Goal: Information Seeking & Learning: Learn about a topic

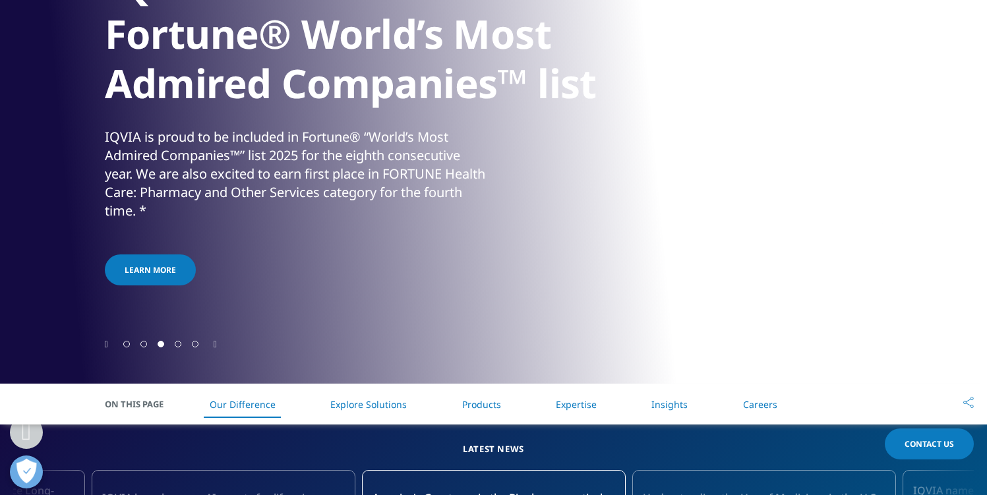
scroll to position [372, 0]
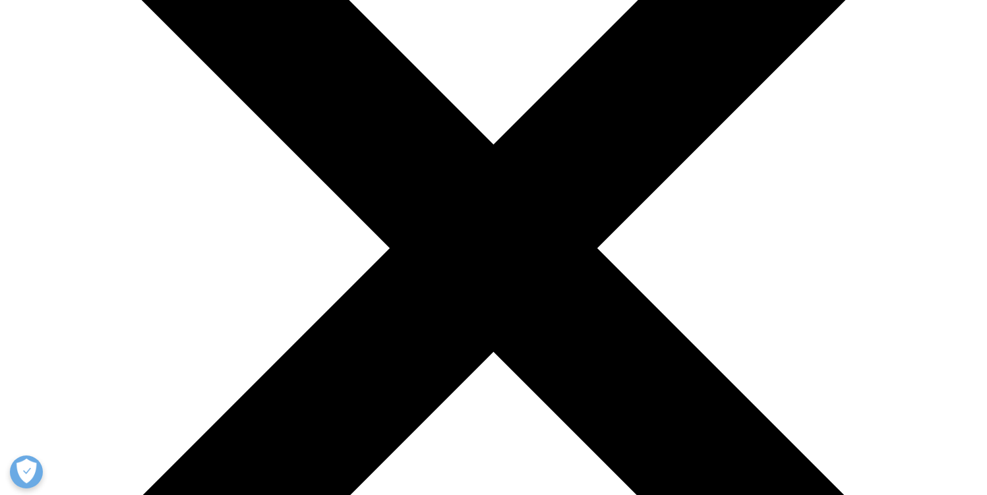
scroll to position [261, 0]
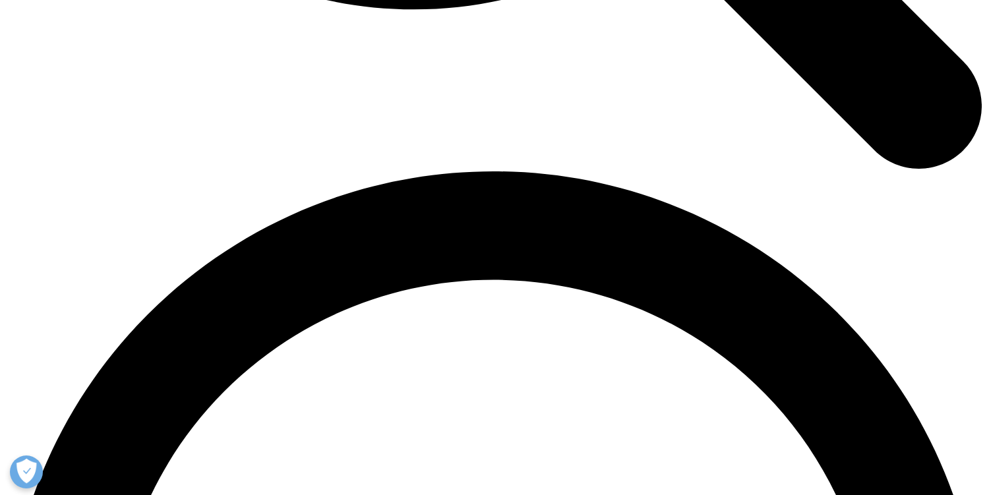
scroll to position [1815, 0]
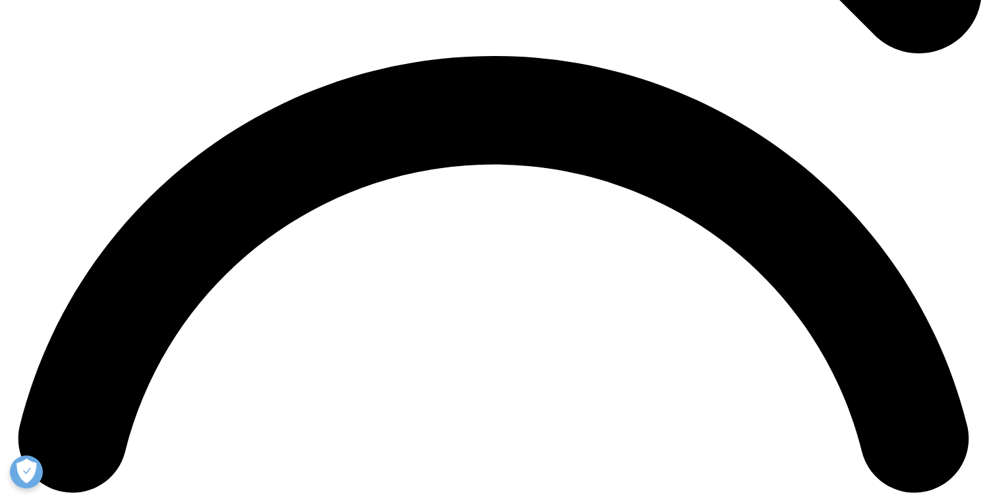
scroll to position [2166, 0]
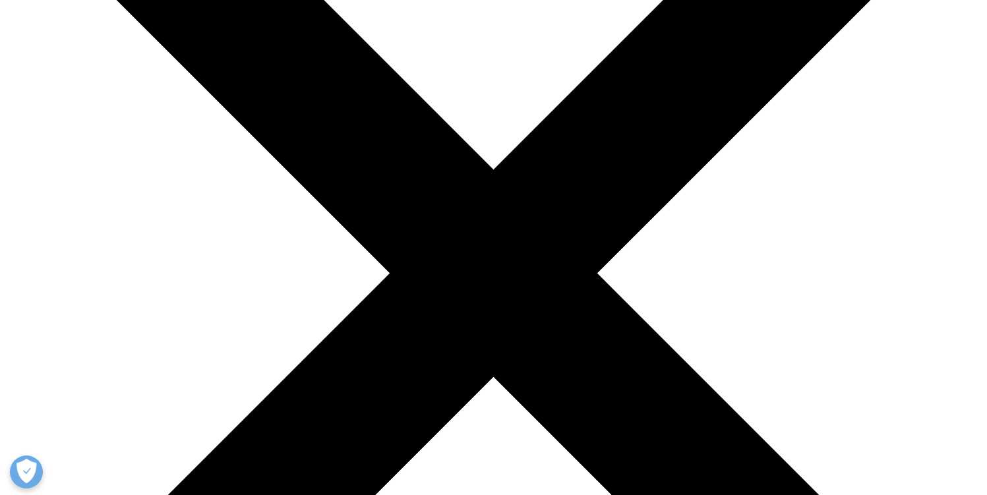
scroll to position [0, 0]
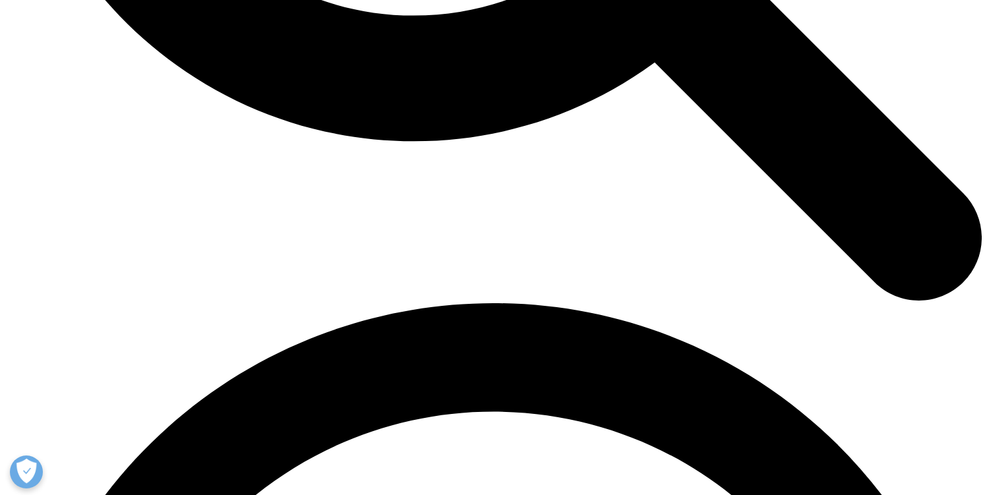
scroll to position [1804, 0]
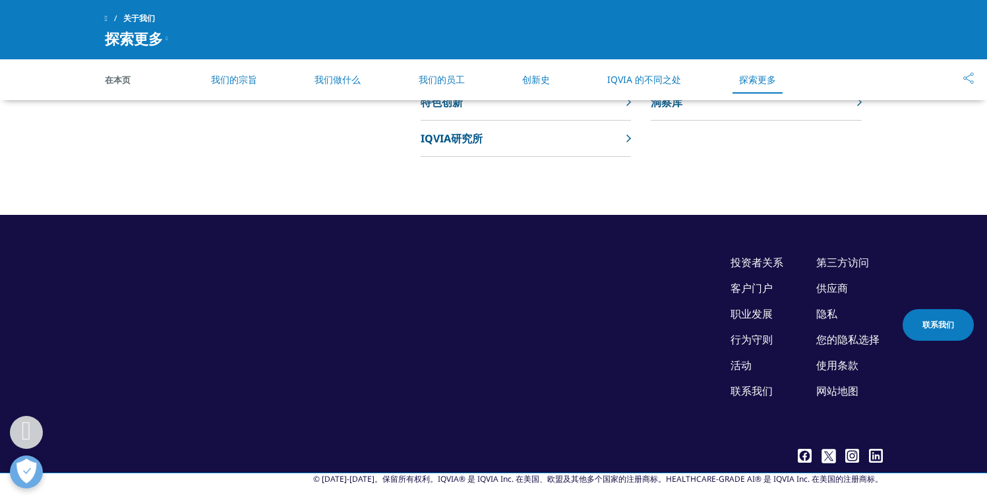
scroll to position [1156, 0]
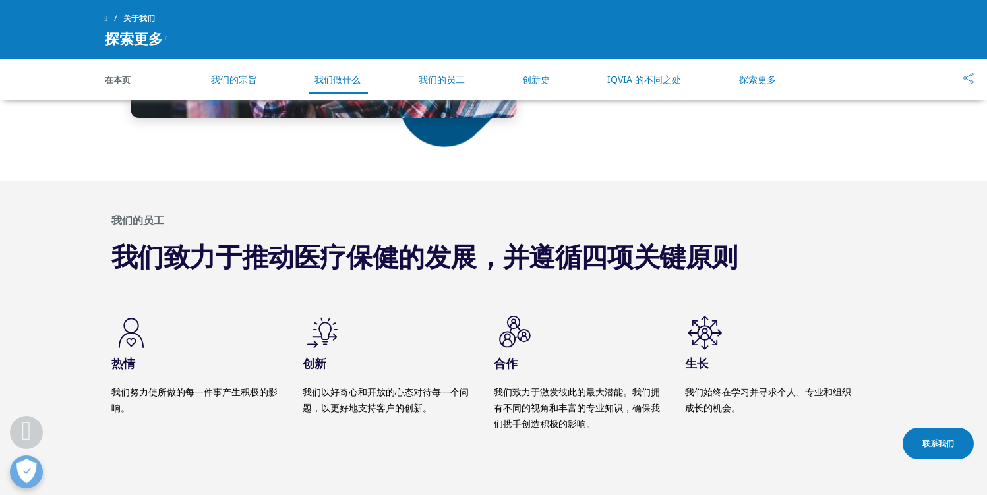
click at [355, 81] on font "我们做什么" at bounding box center [338, 79] width 46 height 13
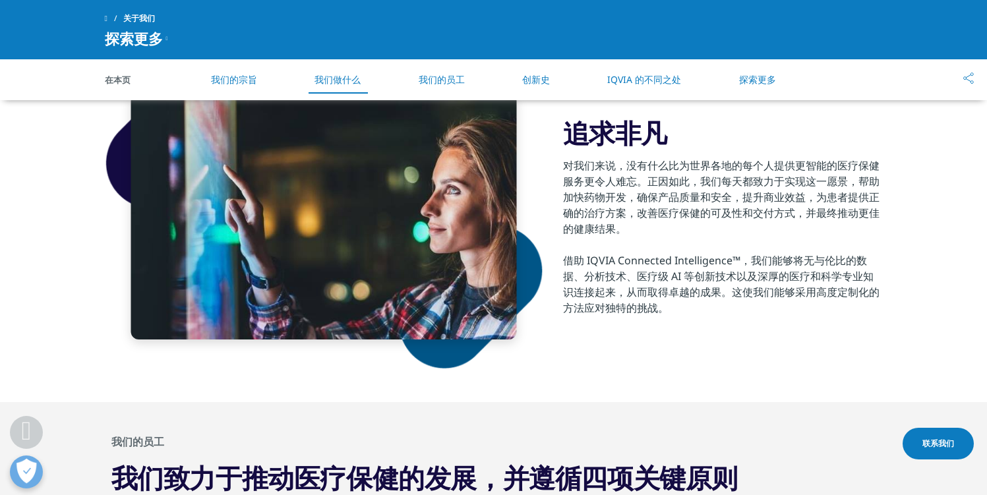
scroll to position [924, 0]
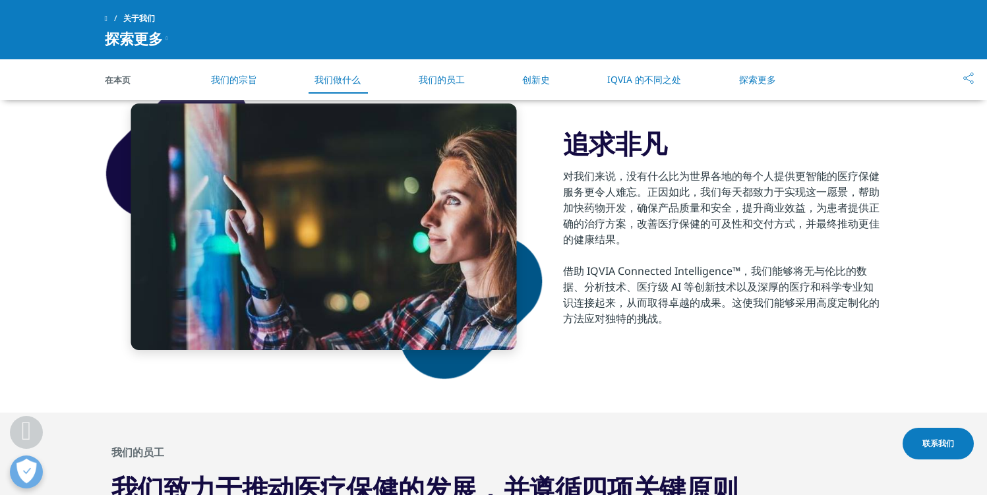
click at [361, 79] on font "我们做什么" at bounding box center [338, 79] width 46 height 13
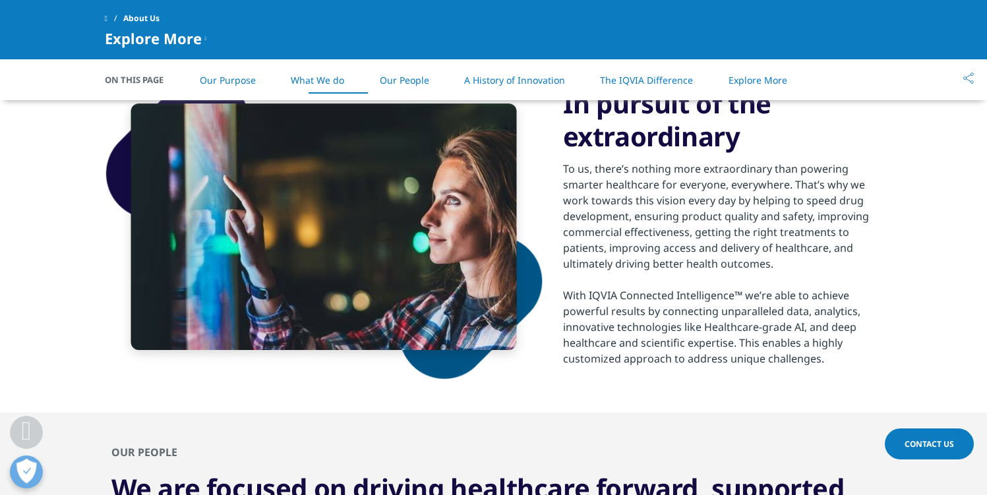
click at [900, 227] on section "In pursuit of the extraordinary To us, there’s nothing more extraordinary than …" at bounding box center [493, 228] width 987 height 372
